Goal: Information Seeking & Learning: Learn about a topic

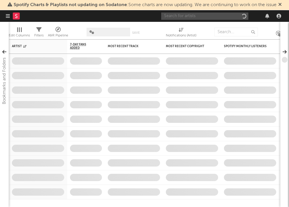
click at [206, 18] on input "text" at bounding box center [204, 16] width 87 height 7
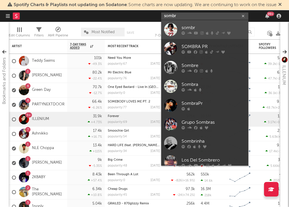
type input "sombr"
click at [178, 28] on link "sombr" at bounding box center [204, 29] width 87 height 19
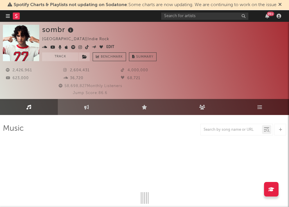
select select "6m"
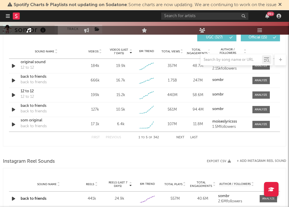
scroll to position [457, 0]
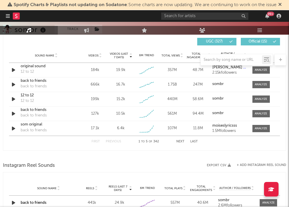
click at [213, 57] on div at bounding box center [231, 59] width 61 height 7
click at [209, 59] on input "text" at bounding box center [231, 60] width 61 height 5
type input "a"
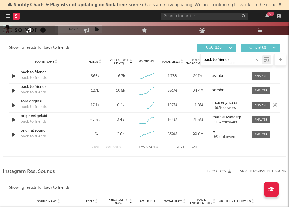
scroll to position [354, 0]
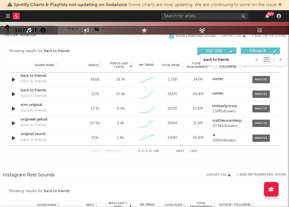
click at [179, 152] on button "Next" at bounding box center [181, 151] width 8 height 3
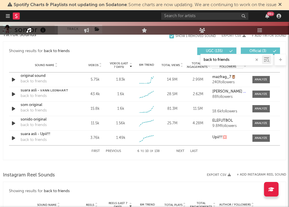
click at [179, 152] on button "Next" at bounding box center [181, 151] width 8 height 3
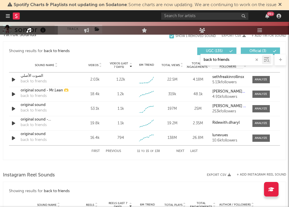
click at [179, 152] on button "Next" at bounding box center [181, 151] width 8 height 3
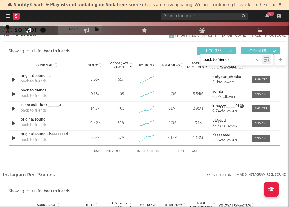
click at [179, 152] on button "Next" at bounding box center [181, 151] width 8 height 3
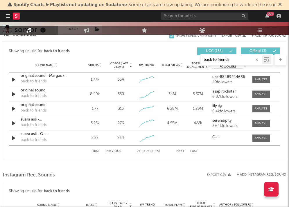
click at [179, 152] on button "Next" at bounding box center [181, 151] width 8 height 3
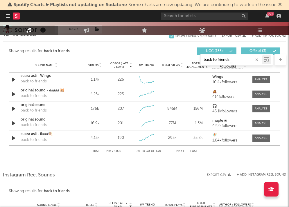
click at [179, 152] on button "Next" at bounding box center [181, 151] width 8 height 3
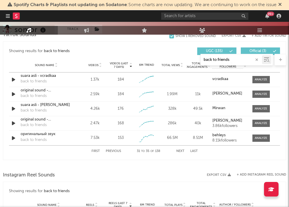
click at [179, 152] on button "Next" at bounding box center [181, 151] width 8 height 3
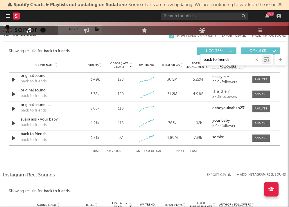
click at [179, 152] on button "Next" at bounding box center [181, 151] width 8 height 3
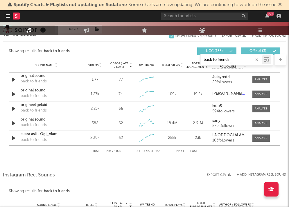
click at [179, 152] on button "Next" at bounding box center [181, 151] width 8 height 3
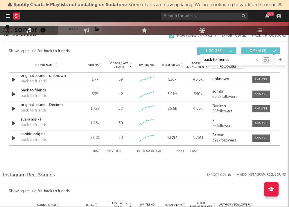
click at [179, 152] on button "Next" at bounding box center [181, 151] width 8 height 3
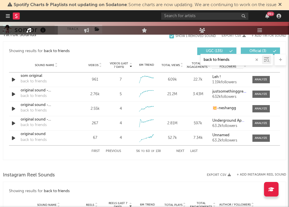
click at [179, 152] on button "Next" at bounding box center [181, 151] width 8 height 3
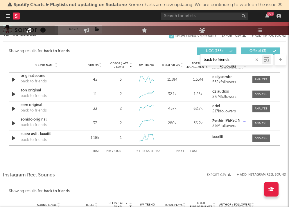
type input "back to friends"
click at [109, 152] on button "Previous" at bounding box center [113, 151] width 15 height 3
